Goal: Task Accomplishment & Management: Use online tool/utility

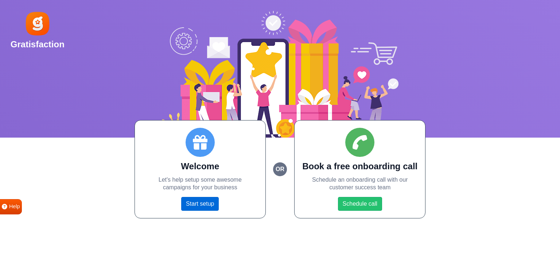
click at [209, 204] on link "Start setup" at bounding box center [200, 204] width 38 height 14
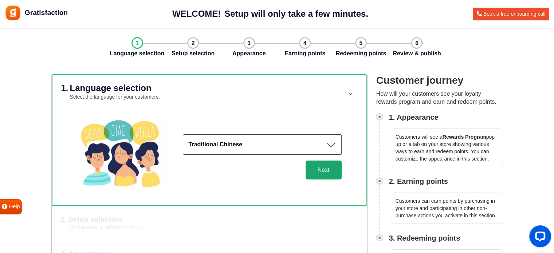
click at [324, 167] on button "Next" at bounding box center [324, 170] width 36 height 19
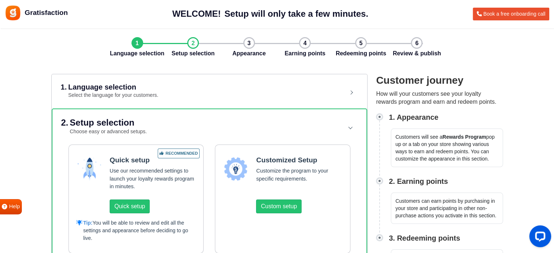
scroll to position [73, 0]
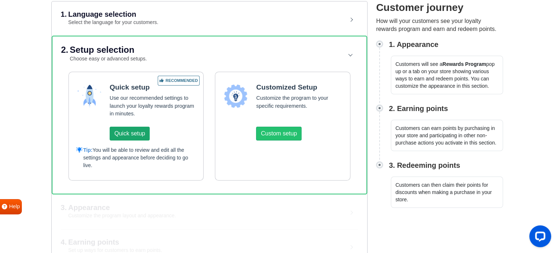
click at [138, 132] on button "Quick setup" at bounding box center [130, 134] width 40 height 14
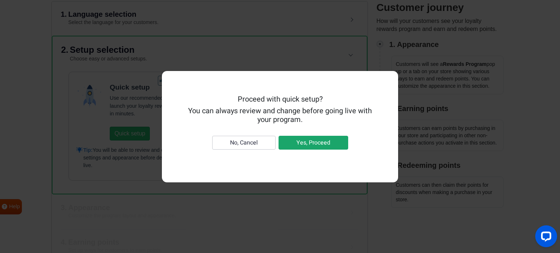
click at [297, 143] on button "Yes, Proceed" at bounding box center [313, 143] width 70 height 14
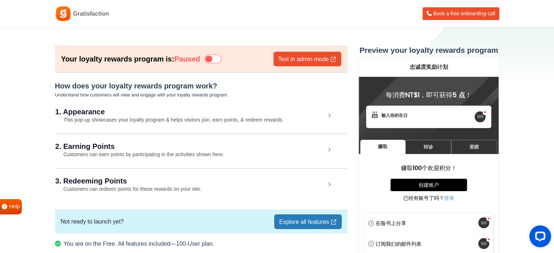
scroll to position [36, 0]
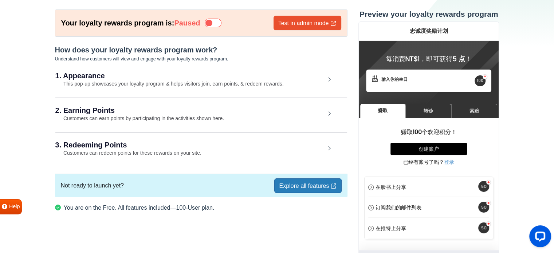
click at [286, 179] on link "Explore all features" at bounding box center [307, 186] width 67 height 15
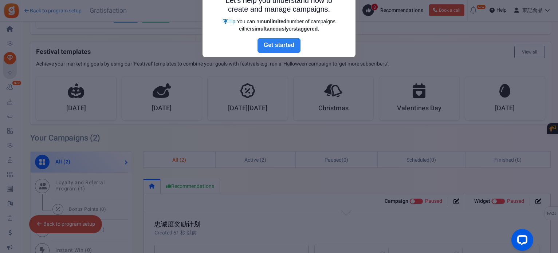
click at [292, 44] on link "Next" at bounding box center [279, 45] width 43 height 15
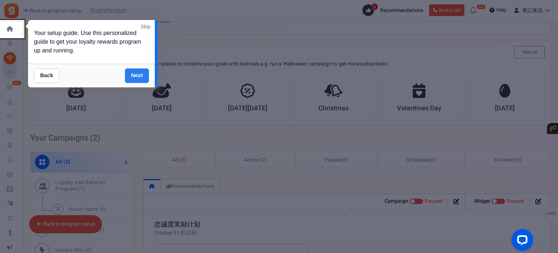
click at [140, 75] on link "Next" at bounding box center [137, 76] width 24 height 15
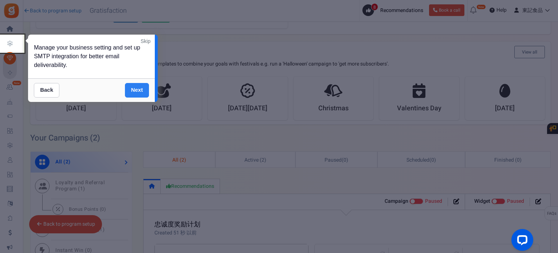
click at [140, 93] on link "Next" at bounding box center [137, 90] width 24 height 15
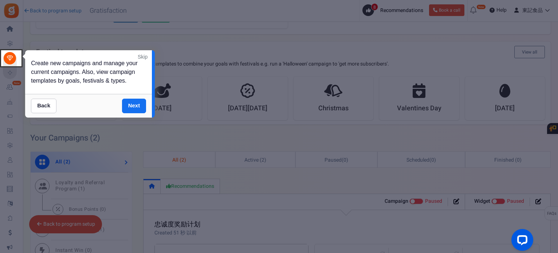
click at [140, 93] on div "Create new campaigns and manage your current campaigns. Also, view campaign tem…" at bounding box center [88, 72] width 127 height 44
click at [141, 107] on link "Next" at bounding box center [134, 106] width 24 height 15
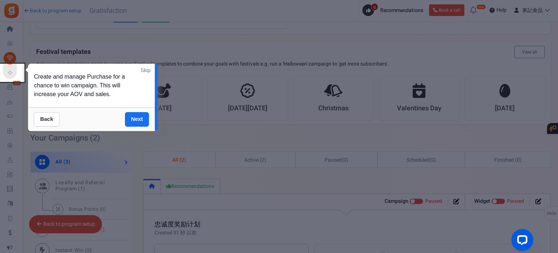
click at [146, 70] on link "Skip" at bounding box center [146, 70] width 10 height 7
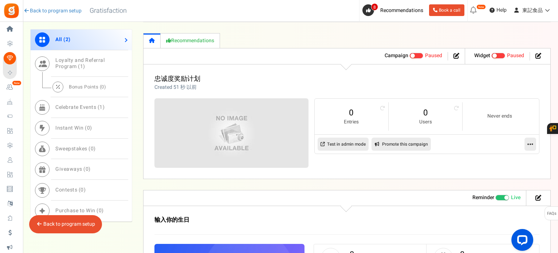
scroll to position [409, 0]
